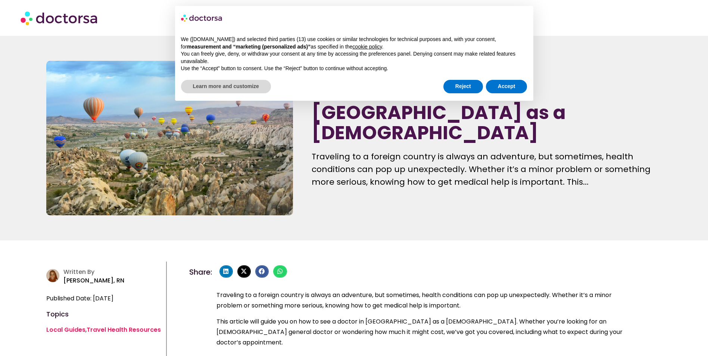
scroll to position [224, 0]
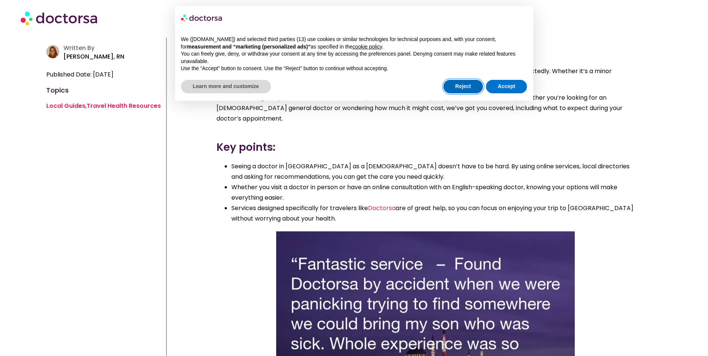
click at [459, 87] on button "Reject" at bounding box center [464, 86] width 40 height 13
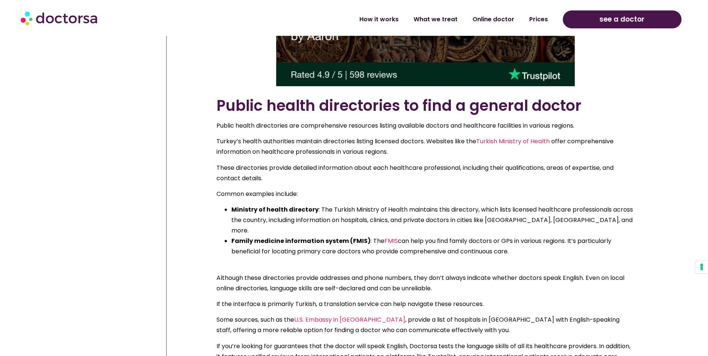
scroll to position [2353, 0]
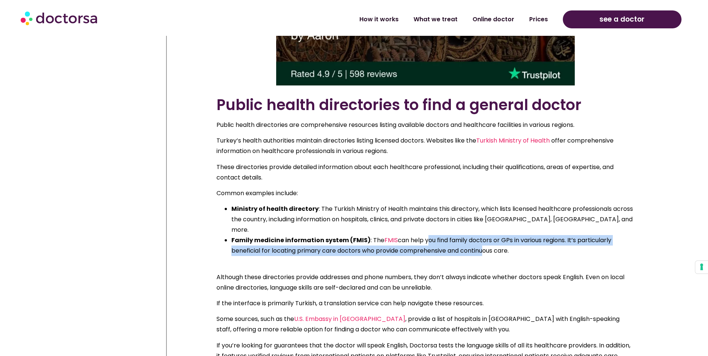
drag, startPoint x: 423, startPoint y: 219, endPoint x: 483, endPoint y: 228, distance: 60.1
click at [483, 236] on span "can help you find family doctors or GPs in various regions. It’s particularly b…" at bounding box center [422, 245] width 380 height 19
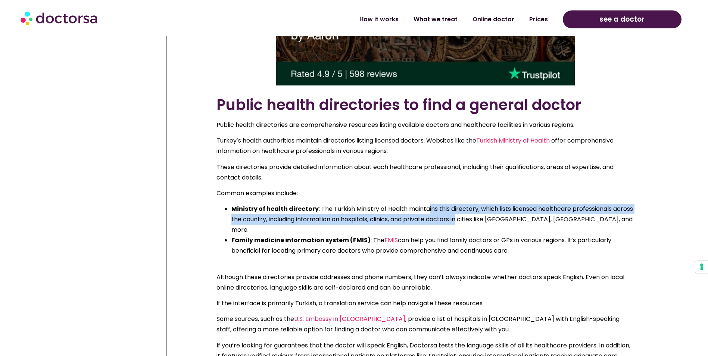
drag, startPoint x: 459, startPoint y: 210, endPoint x: 427, endPoint y: 201, distance: 33.2
click at [427, 205] on span ": The Turkish Ministry of Health maintains this directory, which lists licensed…" at bounding box center [433, 220] width 402 height 30
drag, startPoint x: 430, startPoint y: 203, endPoint x: 474, endPoint y: 214, distance: 45.5
click at [474, 214] on ul "Ministry of health directory : The Turkish Ministry of Health maintains this di…" at bounding box center [426, 230] width 418 height 52
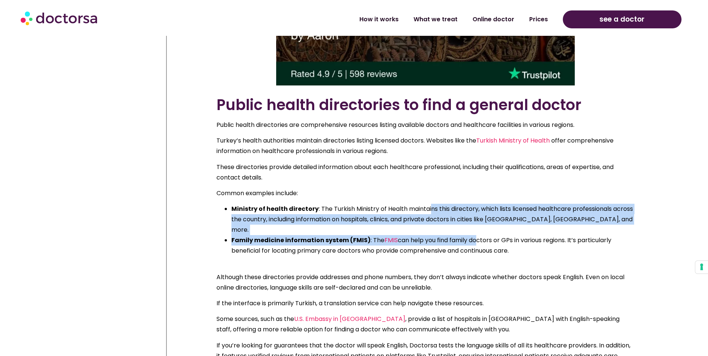
click at [474, 235] on li "Family medicine information system (FMIS) : The FMIS can help you find family d…" at bounding box center [433, 245] width 403 height 21
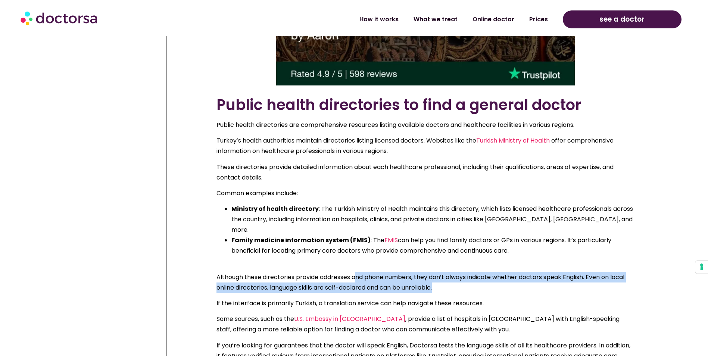
drag, startPoint x: 411, startPoint y: 261, endPoint x: 497, endPoint y: 269, distance: 86.6
click at [497, 269] on div "Public health directories to find a general doctor Public health directories ar…" at bounding box center [426, 237] width 418 height 282
click at [497, 272] on p "Although these directories provide addresses and phone numbers, they don’t alwa…" at bounding box center [426, 282] width 418 height 21
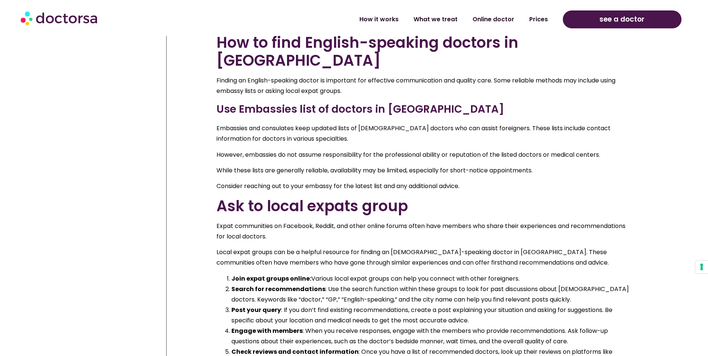
scroll to position [3212, 0]
